Goal: Transaction & Acquisition: Purchase product/service

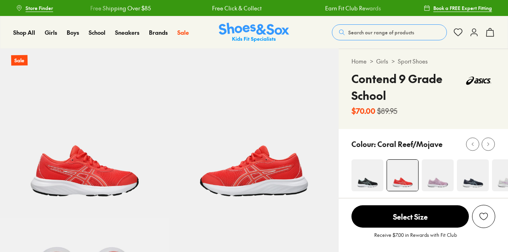
select select "*"
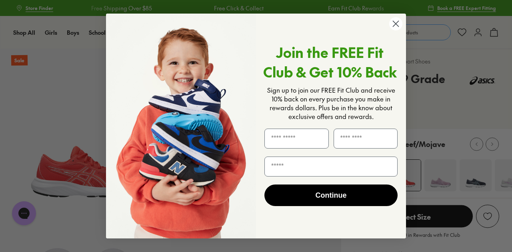
click at [395, 24] on icon "Close dialog" at bounding box center [396, 24] width 6 height 6
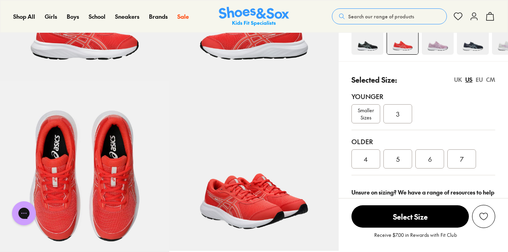
scroll to position [126, 0]
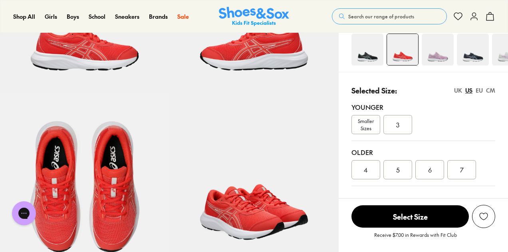
click at [460, 92] on div "UK" at bounding box center [458, 90] width 8 height 8
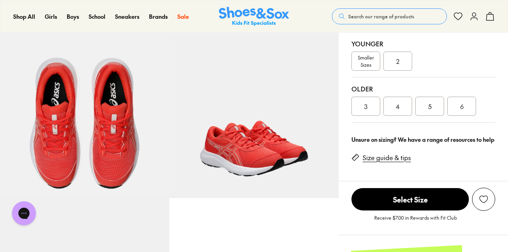
scroll to position [190, 0]
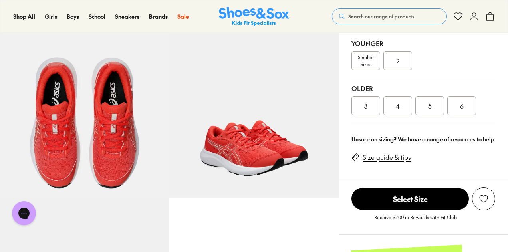
click at [282, 205] on div at bounding box center [169, 113] width 339 height 508
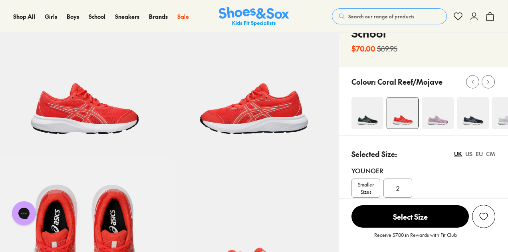
scroll to position [0, 0]
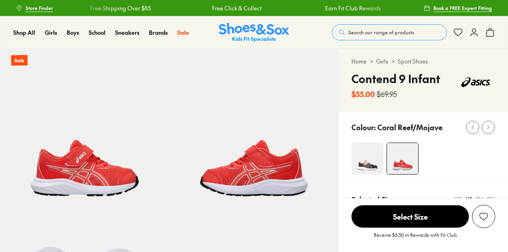
select select "*"
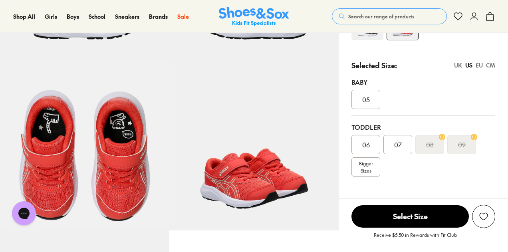
scroll to position [181, 0]
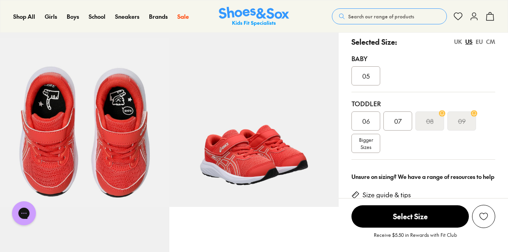
click at [465, 122] on s "09" at bounding box center [462, 121] width 8 height 10
